Goal: Information Seeking & Learning: Understand process/instructions

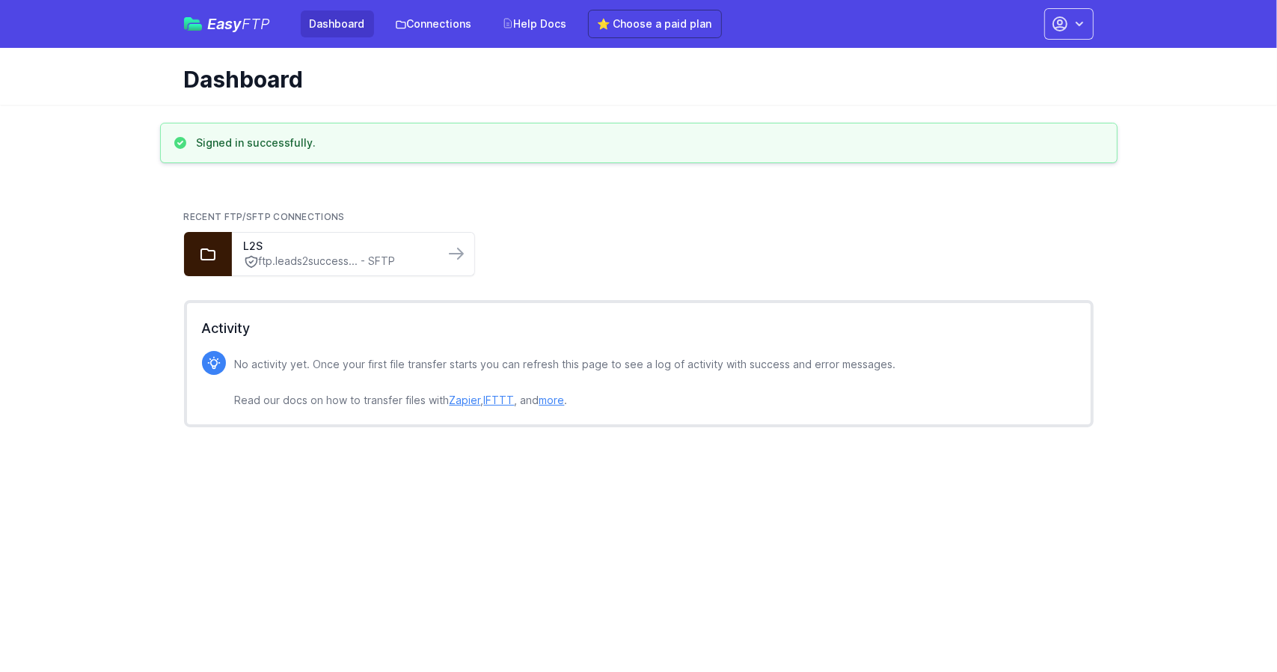
click at [662, 457] on html "Easy FTP Dashboard Connections Help Docs ⭐ Choose a paid plan Account Settings …" at bounding box center [638, 228] width 1277 height 457
click at [471, 403] on link "Zapier" at bounding box center [465, 400] width 31 height 13
click at [313, 260] on link "ftp.leads2success... - SFTP" at bounding box center [338, 262] width 189 height 16
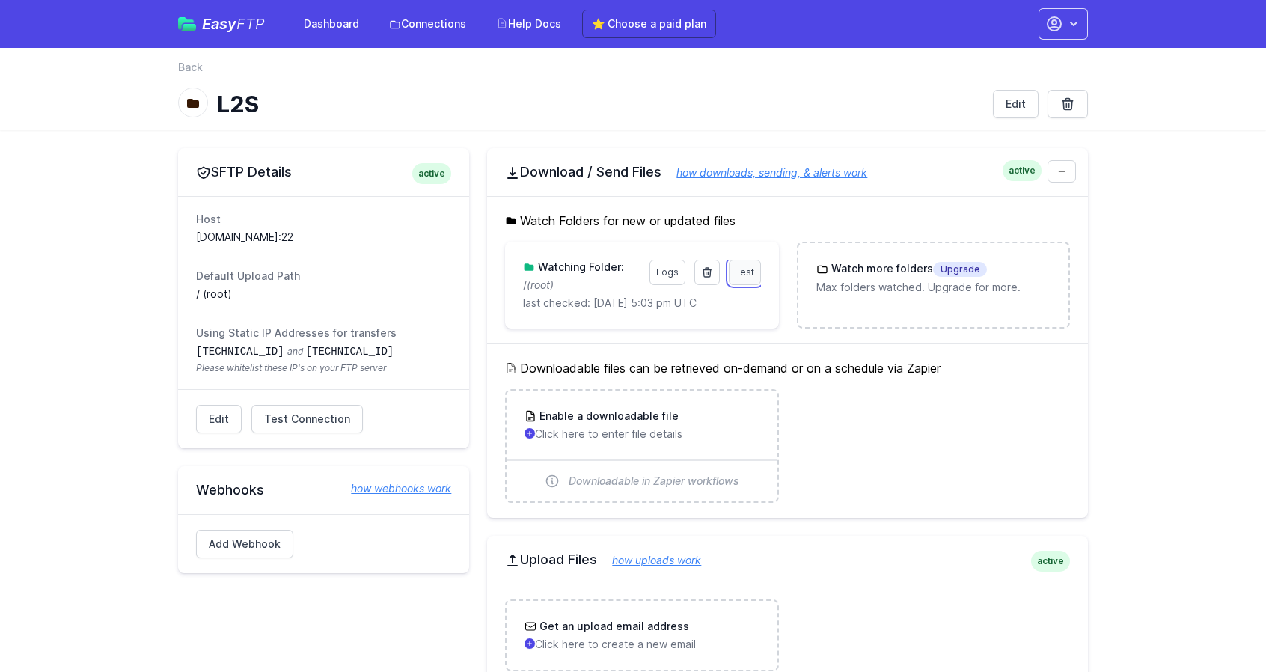
click at [745, 274] on span "Test" at bounding box center [745, 271] width 19 height 11
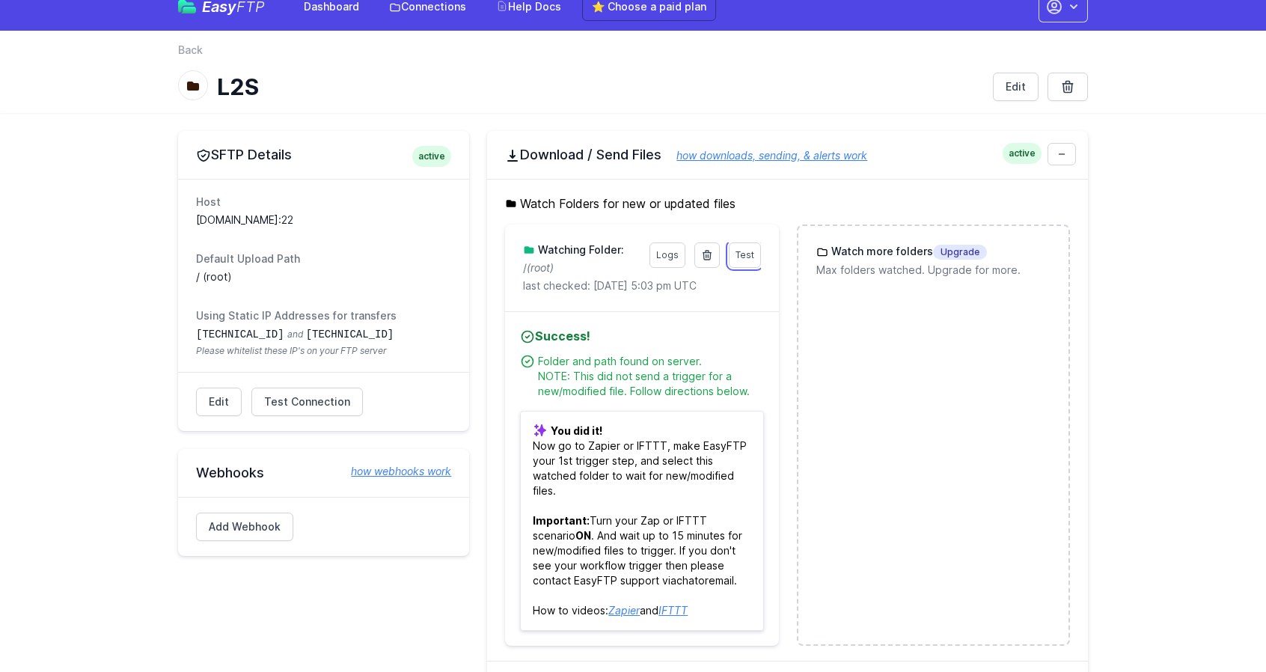
scroll to position [16, 0]
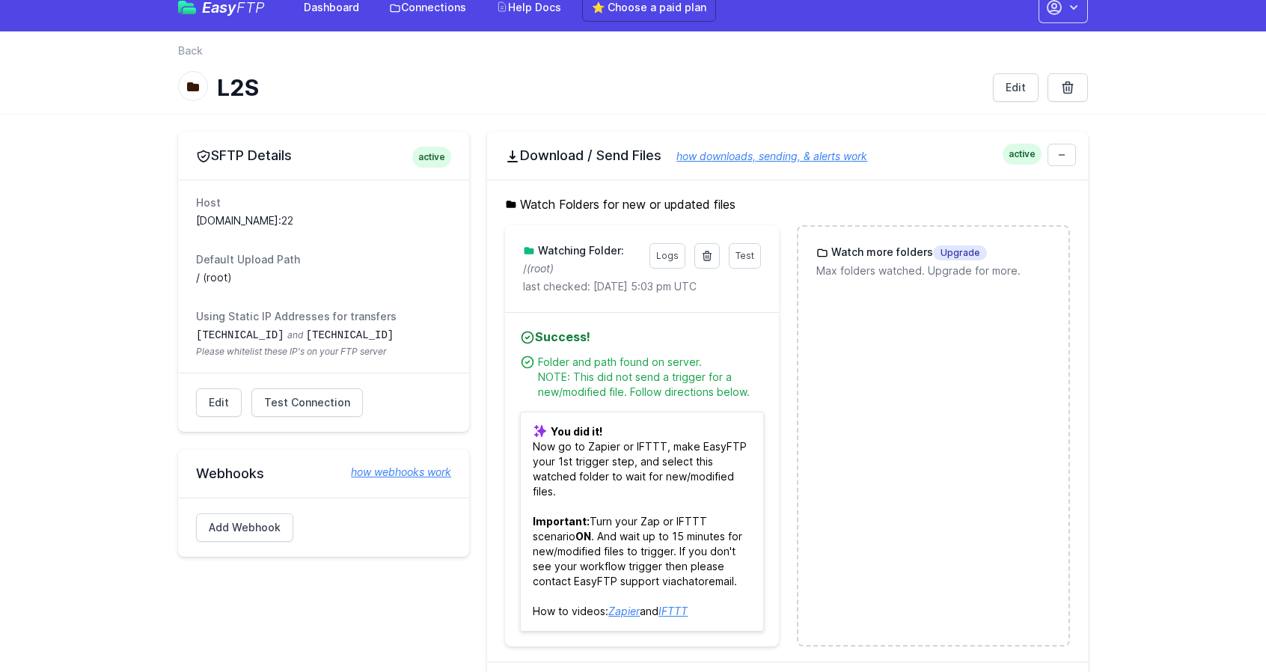
click at [384, 470] on link "how webhooks work" at bounding box center [393, 472] width 115 height 15
click at [608, 160] on h2 "Download / Send Files how downloads, sending, & alerts work" at bounding box center [787, 156] width 565 height 18
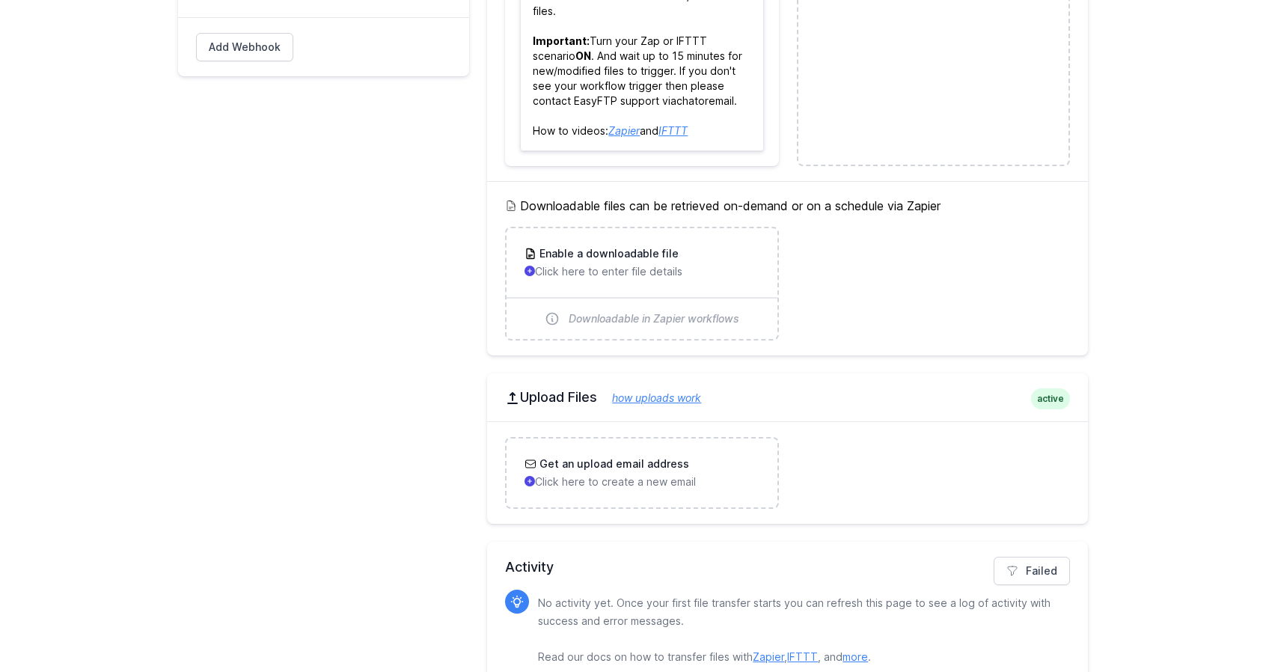
scroll to position [521, 0]
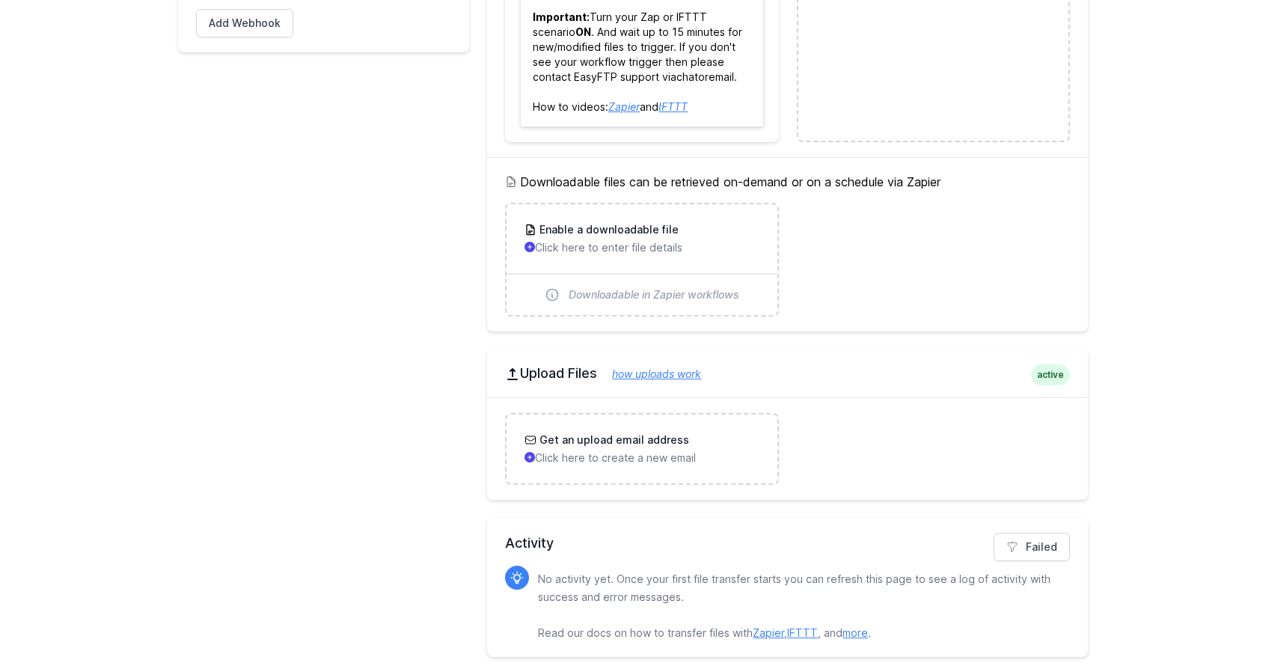
click at [657, 376] on link "how uploads work" at bounding box center [649, 373] width 104 height 13
